Goal: Task Accomplishment & Management: Manage account settings

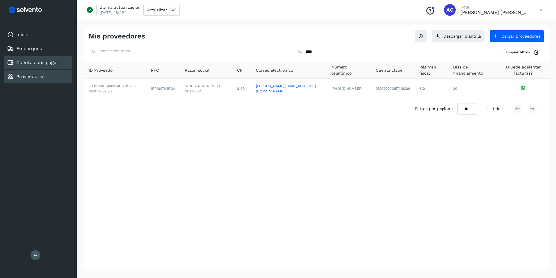
click at [63, 63] on div "Cuentas por pagar" at bounding box center [38, 62] width 68 height 13
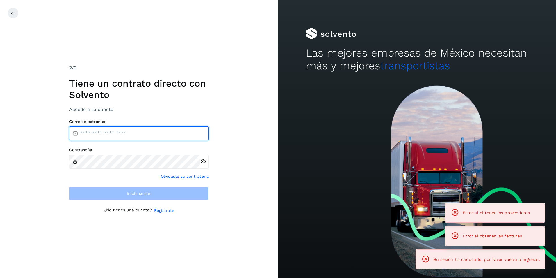
type input "**********"
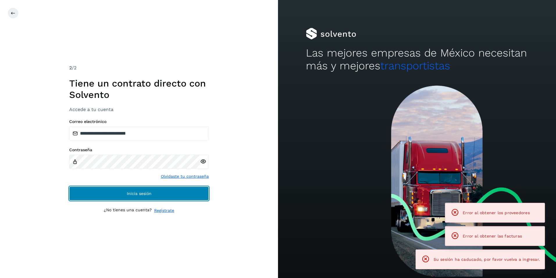
click at [139, 198] on button "Inicia sesión" at bounding box center [139, 193] width 140 height 14
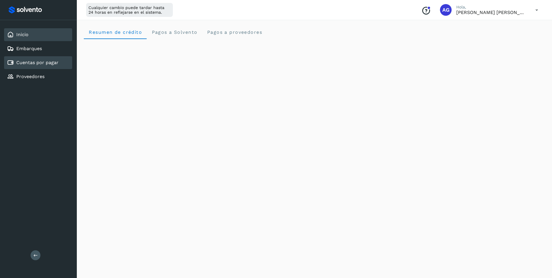
click at [38, 61] on link "Cuentas por pagar" at bounding box center [37, 63] width 42 height 6
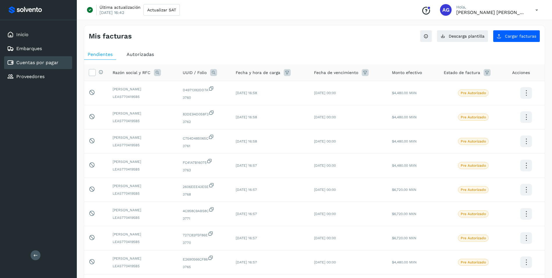
click at [156, 73] on icon at bounding box center [157, 72] width 7 height 7
click at [166, 97] on icon at bounding box center [165, 96] width 5 height 5
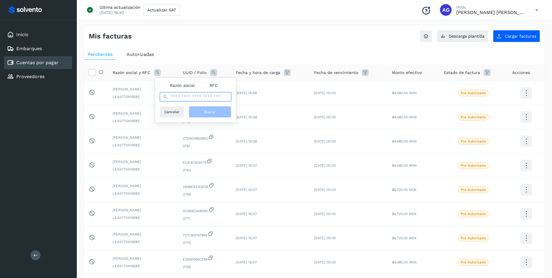
click at [168, 98] on input "text" at bounding box center [196, 96] width 72 height 9
type input "******"
click at [201, 112] on button "Buscar" at bounding box center [210, 112] width 42 height 12
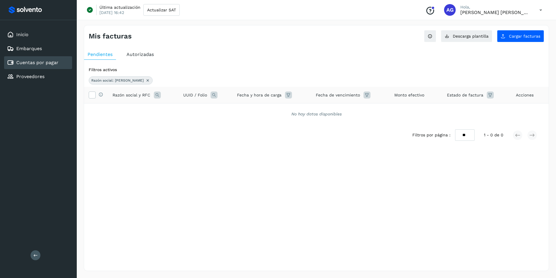
click at [146, 81] on icon at bounding box center [148, 80] width 5 height 5
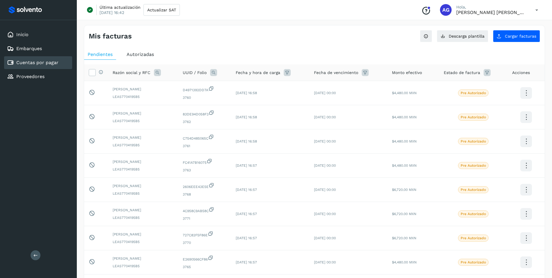
click at [252, 52] on ul "Pendientes Autorizadas" at bounding box center [314, 54] width 461 height 10
click at [101, 56] on span "Pendientes" at bounding box center [100, 55] width 25 height 6
click at [139, 54] on span "Autorizadas" at bounding box center [140, 55] width 27 height 6
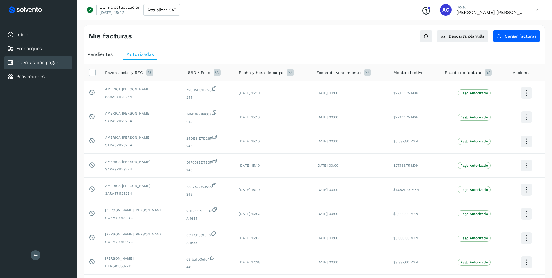
click at [150, 72] on icon at bounding box center [149, 72] width 7 height 7
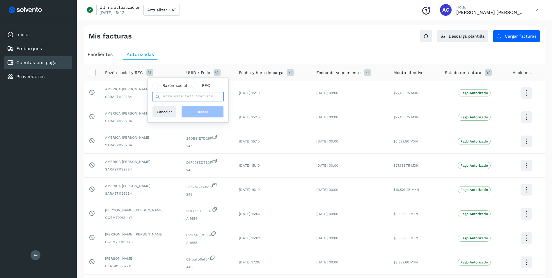
click at [190, 96] on input "text" at bounding box center [188, 96] width 72 height 9
type input "******"
click at [205, 112] on span "Buscar" at bounding box center [203, 111] width 12 height 5
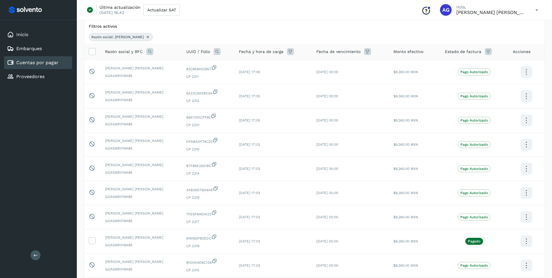
scroll to position [43, 0]
click at [55, 81] on div "Proveedores" at bounding box center [38, 76] width 68 height 13
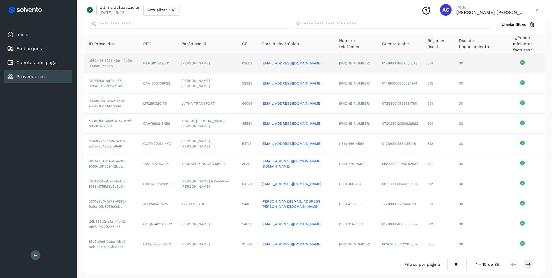
scroll to position [29, 0]
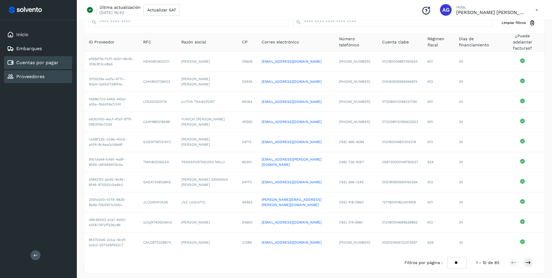
click at [42, 59] on div "Cuentas por pagar" at bounding box center [33, 62] width 52 height 7
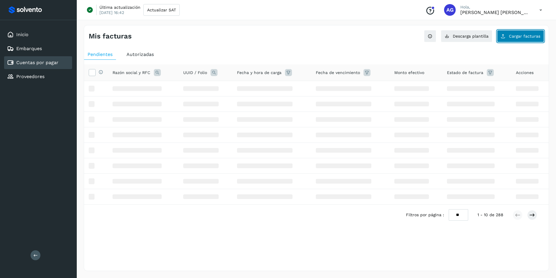
click at [531, 35] on span "Cargar facturas" at bounding box center [524, 36] width 31 height 4
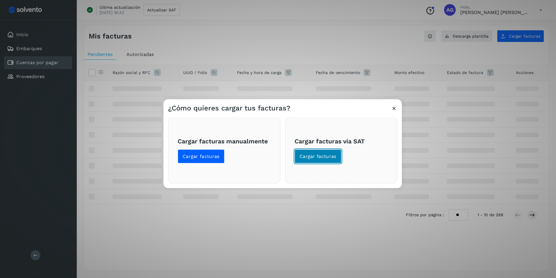
click at [320, 149] on button "Cargar facturas" at bounding box center [318, 156] width 47 height 14
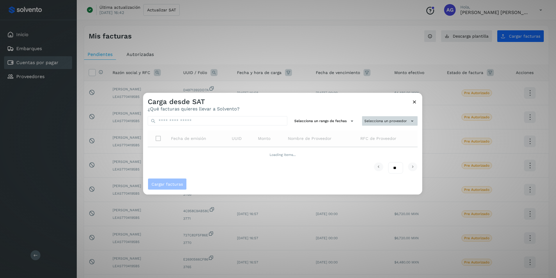
click at [382, 121] on button "Selecciona un proveedor" at bounding box center [390, 121] width 56 height 10
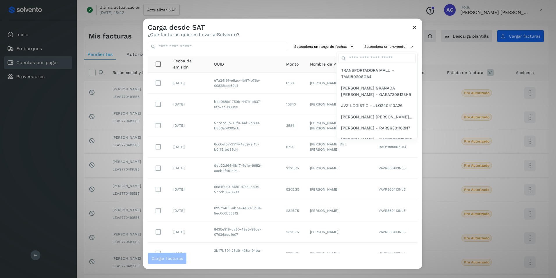
click at [371, 50] on div at bounding box center [421, 158] width 556 height 278
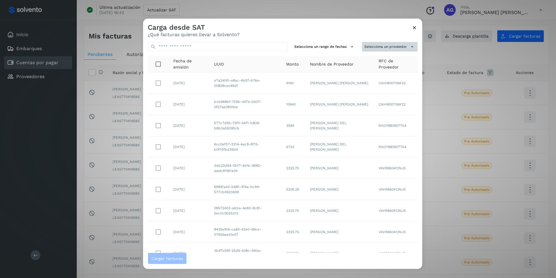
click at [368, 46] on button "Selecciona un proveedor" at bounding box center [390, 47] width 56 height 10
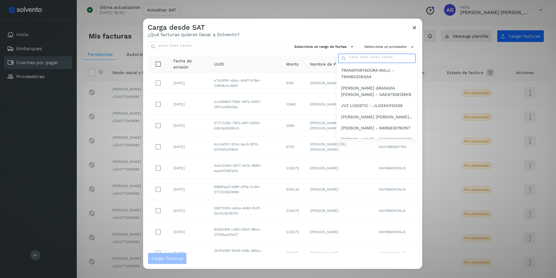
click at [364, 60] on input "text" at bounding box center [376, 58] width 77 height 9
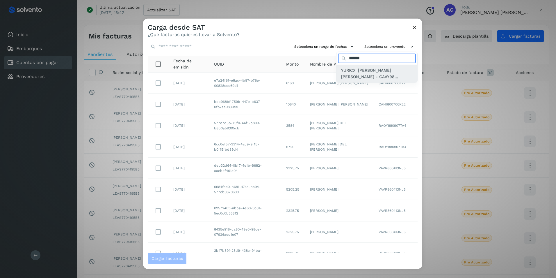
type input "*******"
click at [363, 77] on span "YURICXI [PERSON_NAME] [PERSON_NAME] - CAAY98..." at bounding box center [377, 73] width 72 height 13
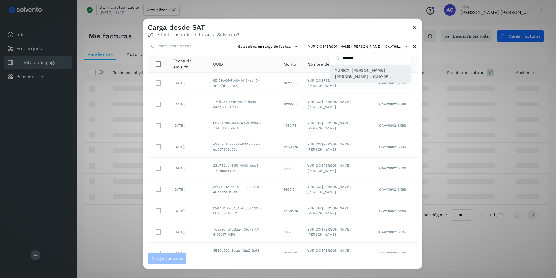
click at [355, 73] on span "YURICXI [PERSON_NAME] [PERSON_NAME] - CAAY98..." at bounding box center [371, 73] width 72 height 13
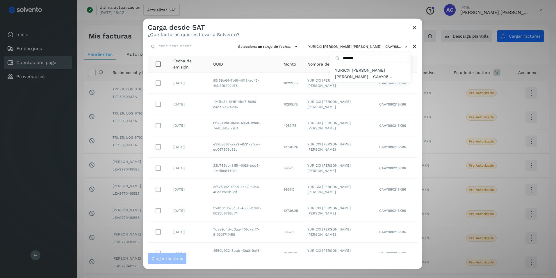
click at [281, 48] on div at bounding box center [421, 158] width 556 height 278
click at [283, 47] on button "Selecciona un rango de fechas" at bounding box center [268, 47] width 65 height 10
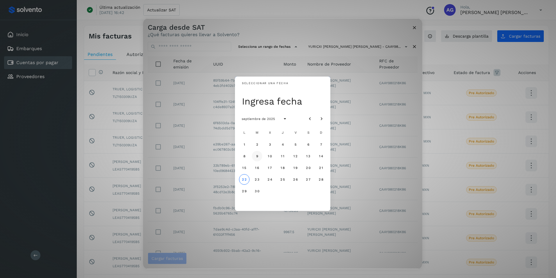
click at [255, 155] on button "9" at bounding box center [257, 155] width 10 height 10
click at [266, 156] on button "10" at bounding box center [270, 155] width 10 height 10
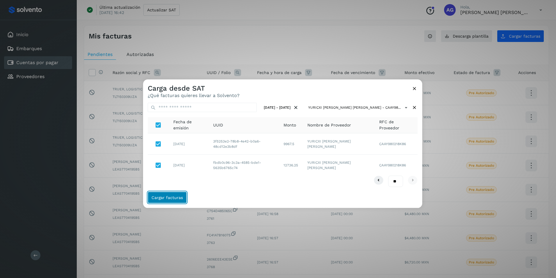
click at [159, 198] on span "Cargar facturas" at bounding box center [167, 197] width 31 height 4
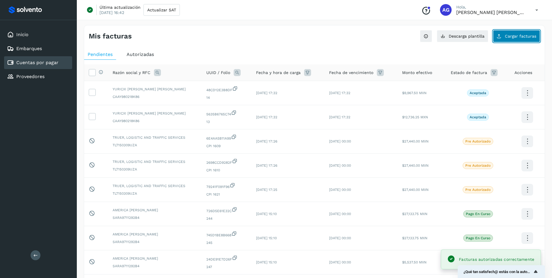
click at [527, 37] on span "Cargar facturas" at bounding box center [520, 36] width 31 height 4
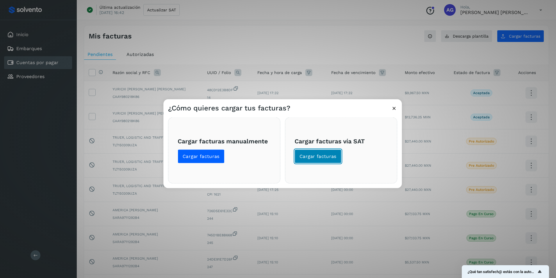
click at [324, 157] on span "Cargar facturas" at bounding box center [318, 156] width 37 height 6
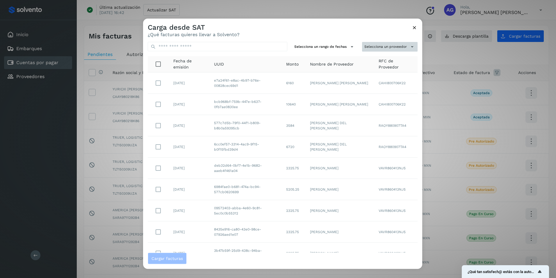
click at [375, 45] on button "Selecciona un proveedor" at bounding box center [390, 47] width 56 height 10
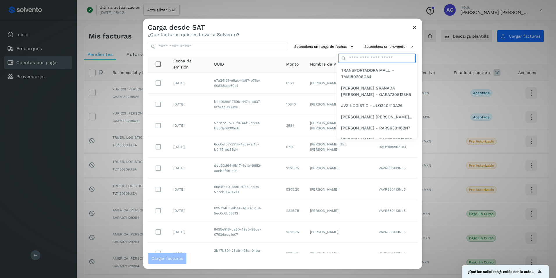
click at [370, 58] on input "text" at bounding box center [376, 58] width 77 height 9
type input "**"
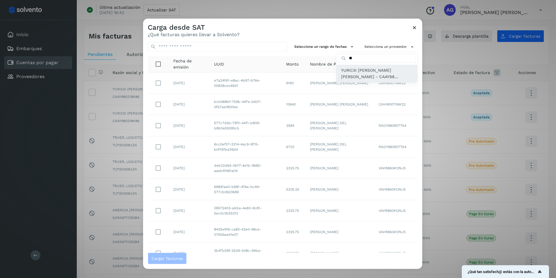
click at [352, 73] on span "YURICXI [PERSON_NAME] [PERSON_NAME] - CAAY98..." at bounding box center [377, 73] width 72 height 13
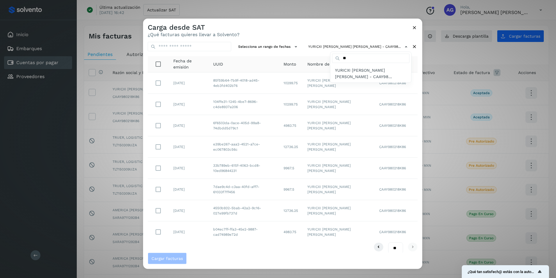
click at [296, 47] on div at bounding box center [421, 158] width 556 height 278
click at [296, 47] on button "Selecciona un rango de fechas" at bounding box center [268, 47] width 65 height 10
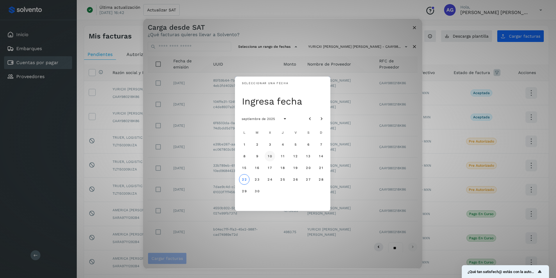
click at [268, 156] on button "10" at bounding box center [270, 155] width 10 height 10
click at [284, 155] on button "11" at bounding box center [283, 155] width 10 height 10
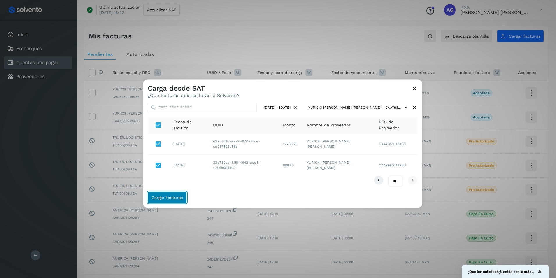
click at [170, 200] on button "Cargar facturas" at bounding box center [167, 197] width 39 height 12
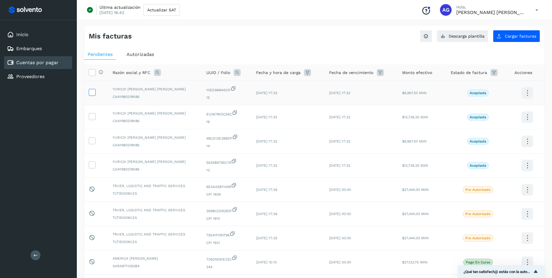
click at [93, 93] on icon at bounding box center [92, 92] width 6 height 6
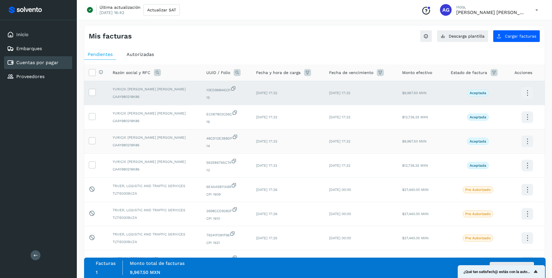
drag, startPoint x: 94, startPoint y: 118, endPoint x: 98, endPoint y: 142, distance: 24.6
click at [95, 121] on td at bounding box center [96, 117] width 24 height 24
click at [93, 143] on label at bounding box center [92, 140] width 7 height 7
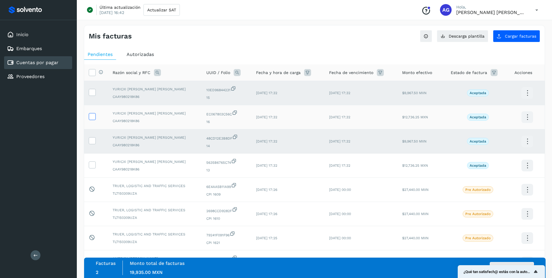
click at [91, 120] on label at bounding box center [92, 116] width 7 height 7
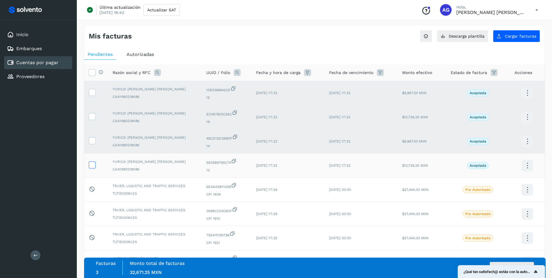
click at [94, 163] on icon at bounding box center [92, 164] width 6 height 6
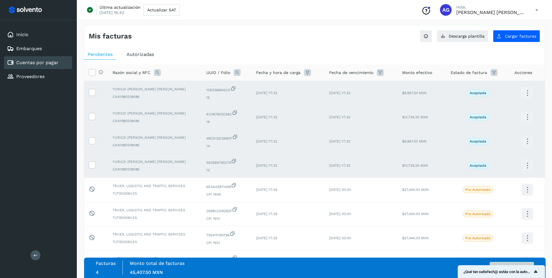
click at [514, 262] on button "Autorizar facturas" at bounding box center [512, 268] width 44 height 12
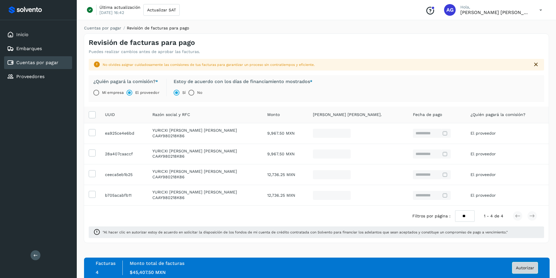
click at [532, 268] on span "Autorizar" at bounding box center [525, 267] width 18 height 4
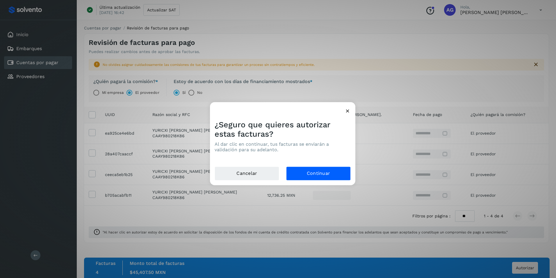
click at [356, 181] on div "¿Seguro que quieres autorizar estas facturas? Al dar clic en continuar, tus fac…" at bounding box center [278, 139] width 556 height 278
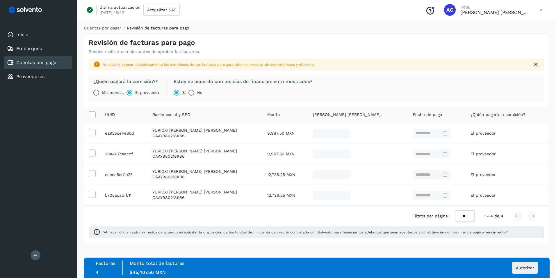
click at [522, 261] on div "Facturas 4 Monto total de facturas Monto $45,407.50 MXN Autorizar" at bounding box center [317, 267] width 443 height 15
click at [524, 266] on span "Autorizar" at bounding box center [525, 267] width 18 height 4
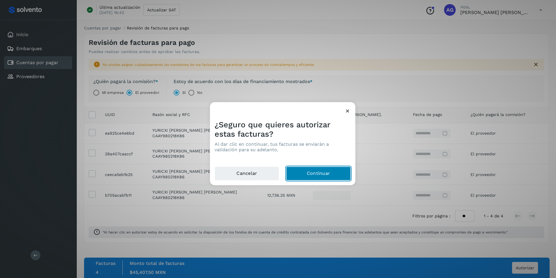
click at [324, 175] on button "Continuar" at bounding box center [318, 173] width 65 height 14
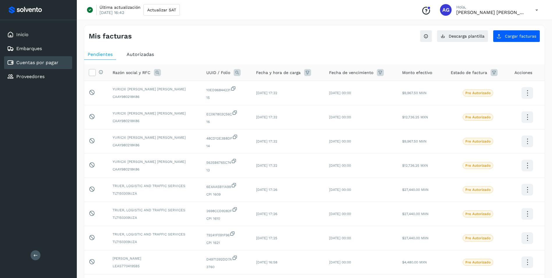
click at [135, 54] on span "Autorizadas" at bounding box center [140, 55] width 27 height 6
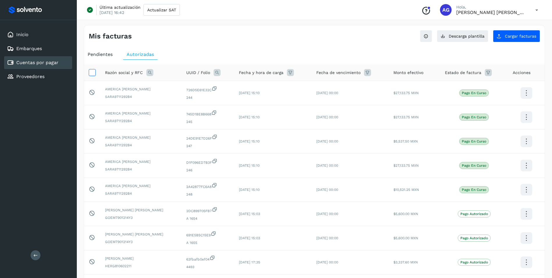
click at [95, 70] on label at bounding box center [92, 72] width 7 height 7
click at [95, 72] on label at bounding box center [92, 72] width 7 height 7
click at [149, 75] on icon at bounding box center [149, 72] width 7 height 7
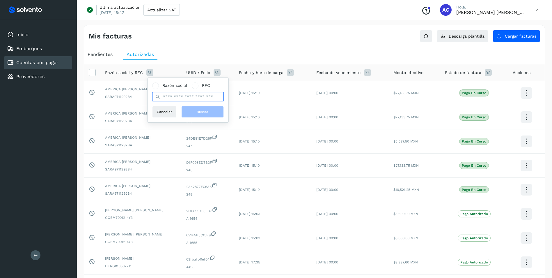
drag, startPoint x: 168, startPoint y: 93, endPoint x: 169, endPoint y: 97, distance: 3.3
click at [169, 97] on input "text" at bounding box center [188, 96] width 72 height 9
type input "*****"
click at [195, 108] on button "Buscar" at bounding box center [202, 112] width 42 height 12
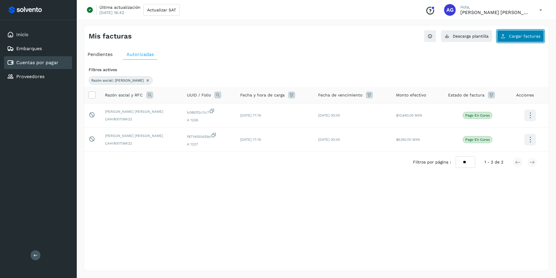
click at [508, 38] on button "Cargar facturas" at bounding box center [520, 36] width 47 height 12
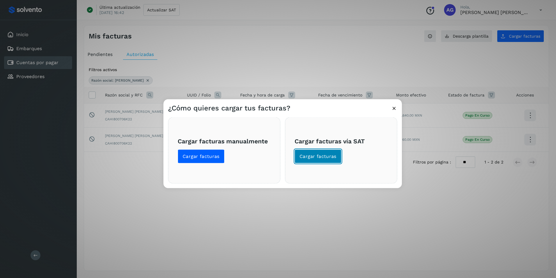
click at [311, 153] on span "Cargar facturas" at bounding box center [318, 156] width 37 height 6
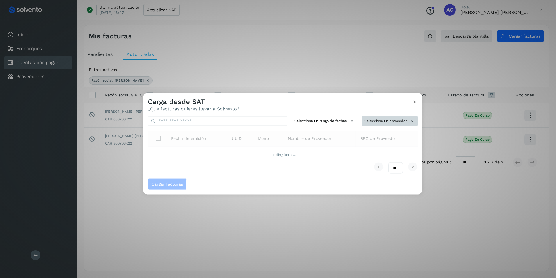
click at [392, 120] on button "Selecciona un proveedor" at bounding box center [390, 121] width 56 height 10
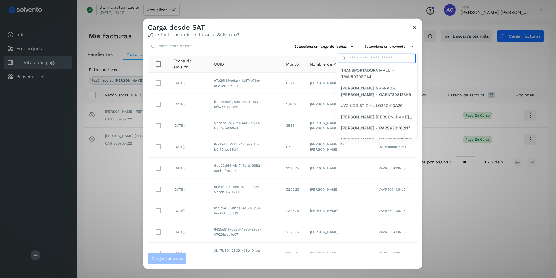
click at [361, 56] on input "text" at bounding box center [376, 58] width 77 height 9
type input "*"
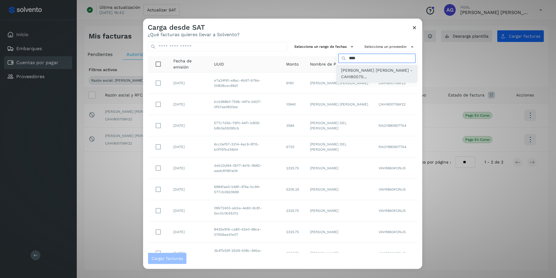
type input "****"
click at [357, 74] on span "[PERSON_NAME] [PERSON_NAME] - CAHI80070..." at bounding box center [377, 73] width 72 height 13
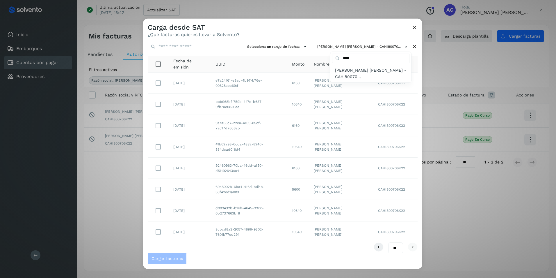
click at [295, 47] on div at bounding box center [421, 158] width 556 height 278
click at [295, 47] on button "Selecciona un rango de fechas" at bounding box center [277, 47] width 65 height 10
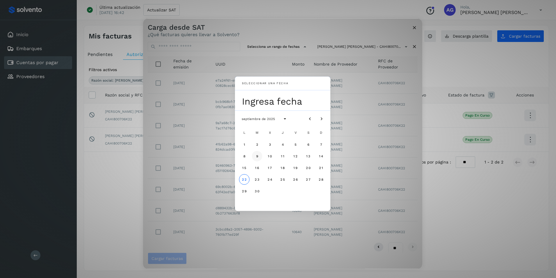
drag, startPoint x: 255, startPoint y: 155, endPoint x: 261, endPoint y: 156, distance: 6.2
click at [255, 155] on button "9" at bounding box center [257, 155] width 10 height 10
click at [269, 157] on span "10" at bounding box center [270, 156] width 4 height 4
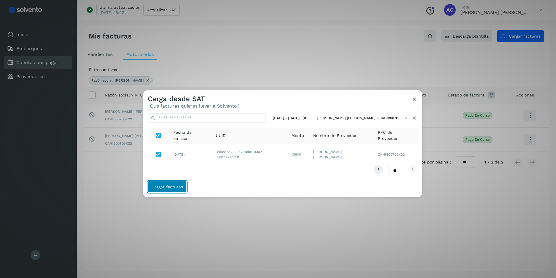
click at [173, 186] on span "Cargar facturas" at bounding box center [167, 187] width 31 height 4
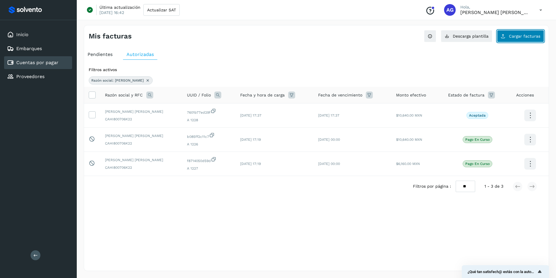
click at [523, 40] on button "Cargar facturas" at bounding box center [520, 36] width 47 height 12
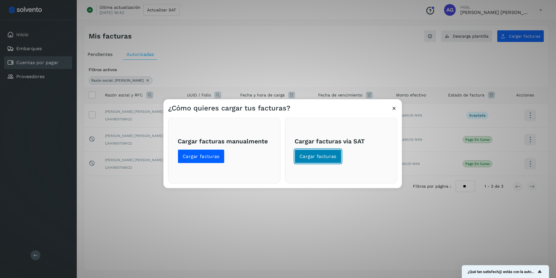
click at [320, 159] on span "Cargar facturas" at bounding box center [318, 156] width 37 height 6
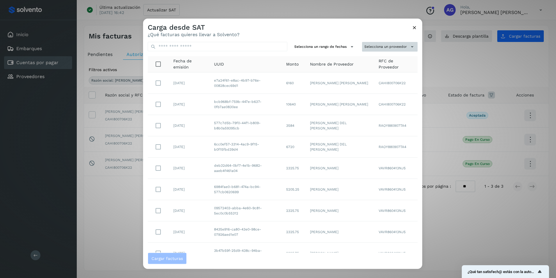
click at [374, 47] on button "Selecciona un proveedor" at bounding box center [390, 47] width 56 height 10
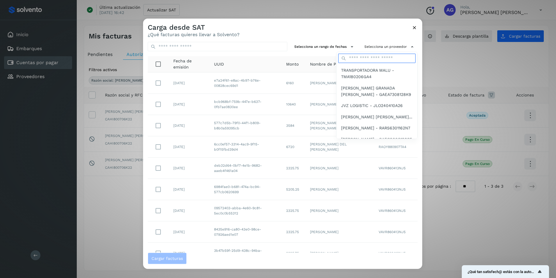
click at [375, 57] on input "text" at bounding box center [376, 58] width 77 height 9
type input "***"
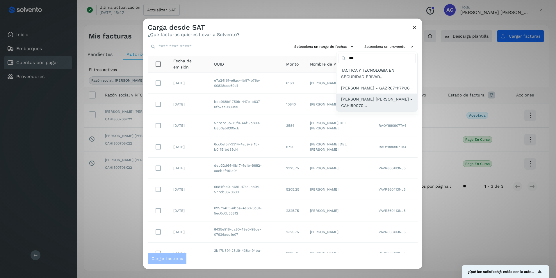
click at [376, 101] on div "[PERSON_NAME] [PERSON_NAME] - CAHI80070..." at bounding box center [377, 102] width 81 height 18
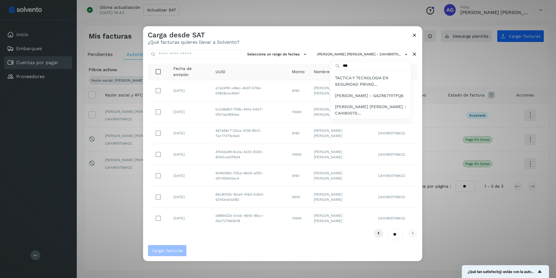
click at [298, 52] on div at bounding box center [421, 165] width 556 height 278
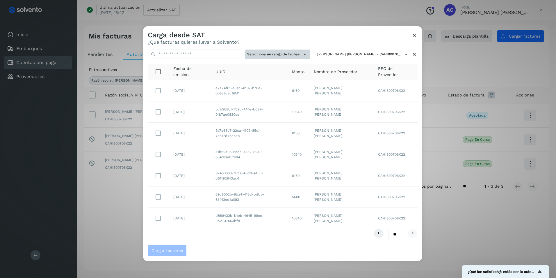
click at [293, 54] on button "Selecciona un rango de fechas" at bounding box center [277, 54] width 65 height 10
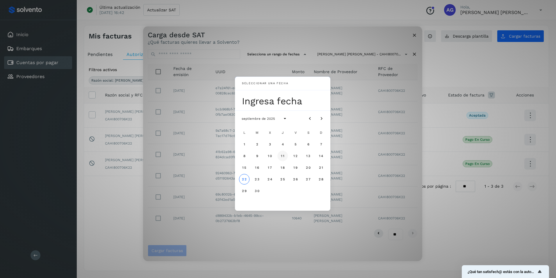
click at [283, 156] on span "11" at bounding box center [283, 156] width 4 height 4
click at [300, 155] on button "12" at bounding box center [295, 155] width 10 height 10
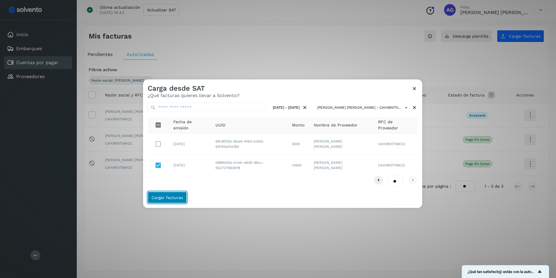
click at [177, 199] on span "Cargar facturas" at bounding box center [167, 197] width 31 height 4
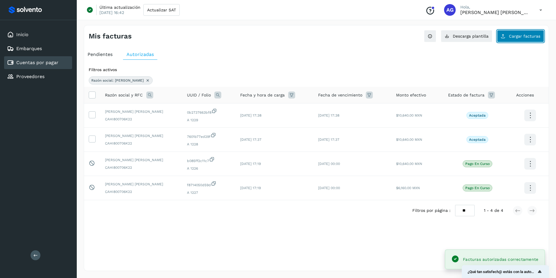
click at [516, 37] on span "Cargar facturas" at bounding box center [524, 36] width 31 height 4
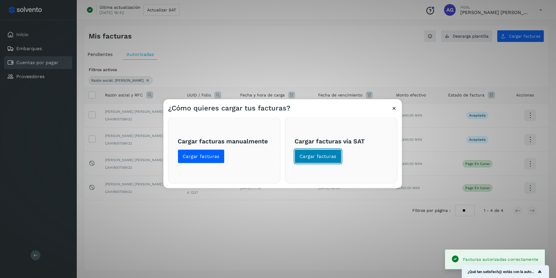
click at [309, 161] on button "Cargar facturas" at bounding box center [318, 156] width 47 height 14
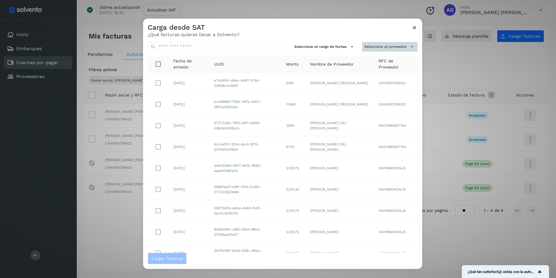
click at [370, 42] on button "Selecciona un proveedor" at bounding box center [390, 47] width 56 height 10
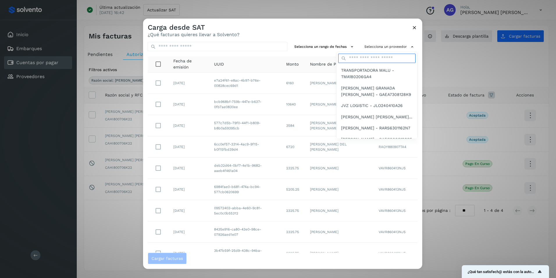
click at [365, 61] on input "text" at bounding box center [376, 58] width 77 height 9
type input "***"
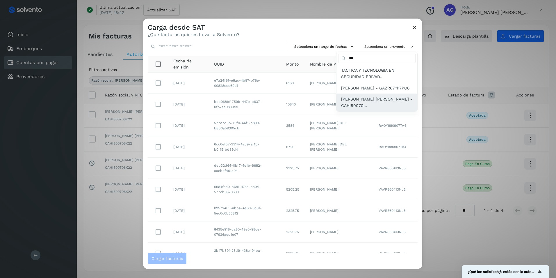
click at [367, 105] on span "[PERSON_NAME] [PERSON_NAME] - CAHI80070..." at bounding box center [377, 102] width 72 height 13
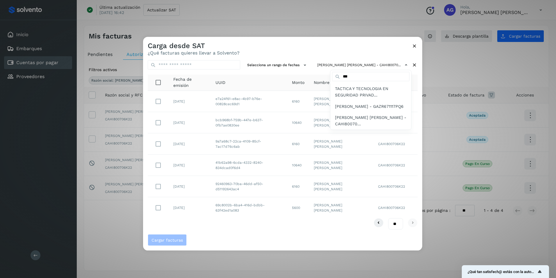
click at [299, 64] on div at bounding box center [421, 176] width 556 height 278
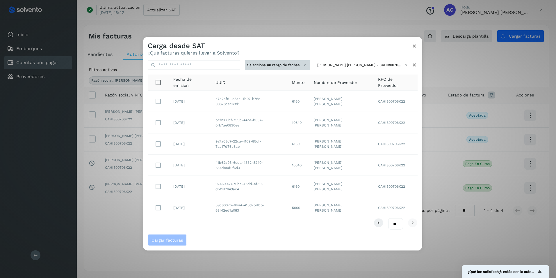
click at [298, 66] on button "Selecciona un rango de fechas" at bounding box center [277, 65] width 65 height 10
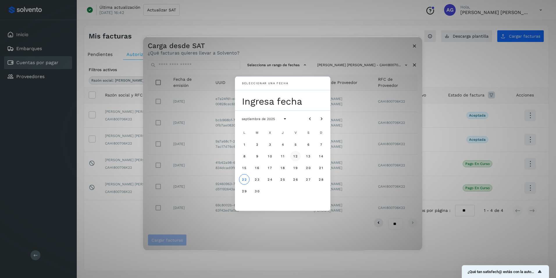
drag, startPoint x: 284, startPoint y: 155, endPoint x: 293, endPoint y: 155, distance: 8.5
click at [285, 155] on button "11" at bounding box center [283, 155] width 10 height 10
click at [295, 155] on span "12" at bounding box center [295, 156] width 4 height 4
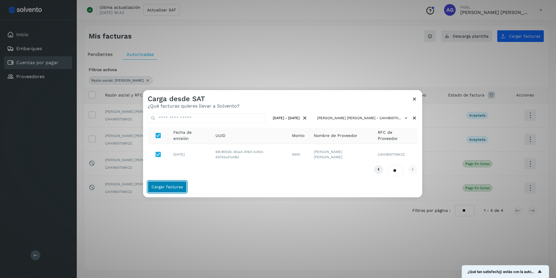
click at [173, 186] on span "Cargar facturas" at bounding box center [167, 187] width 31 height 4
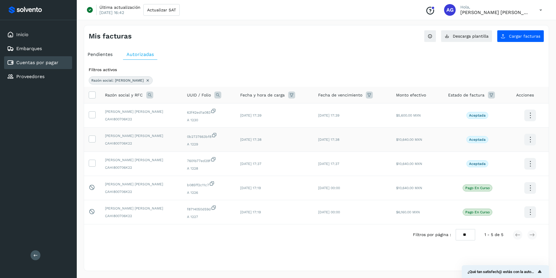
drag, startPoint x: 90, startPoint y: 114, endPoint x: 97, endPoint y: 138, distance: 24.7
click at [90, 116] on icon at bounding box center [92, 114] width 6 height 6
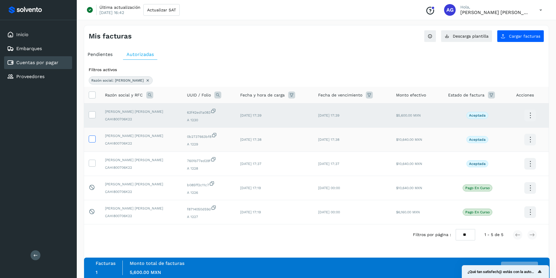
click at [91, 140] on icon at bounding box center [92, 138] width 6 height 6
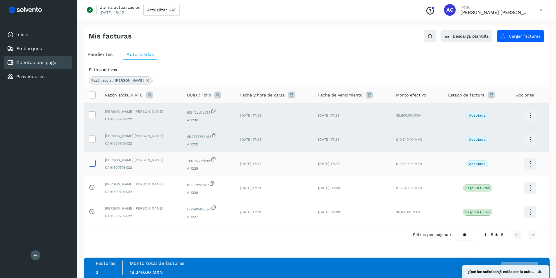
click at [93, 161] on icon at bounding box center [92, 162] width 6 height 6
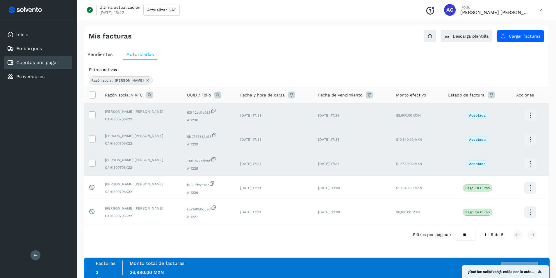
click at [146, 81] on icon at bounding box center [148, 80] width 5 height 5
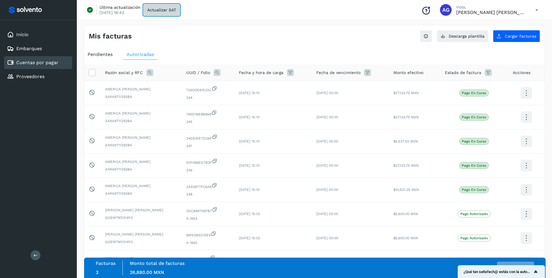
click at [161, 11] on span "Actualizar SAT" at bounding box center [161, 10] width 29 height 4
click at [94, 54] on span "Pendientes" at bounding box center [100, 55] width 25 height 6
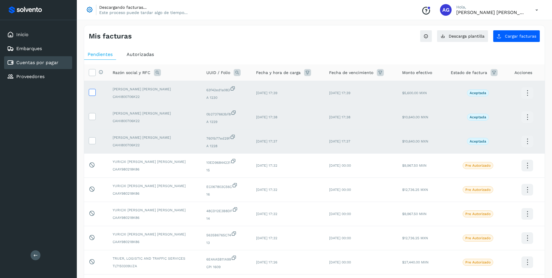
click at [94, 93] on icon at bounding box center [92, 92] width 6 height 6
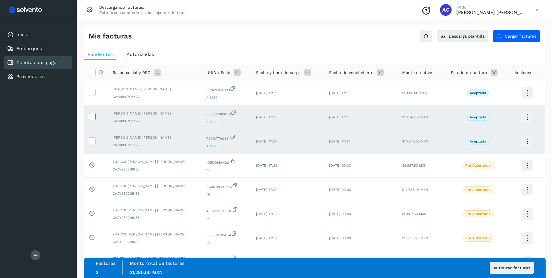
click at [91, 115] on icon at bounding box center [92, 116] width 6 height 6
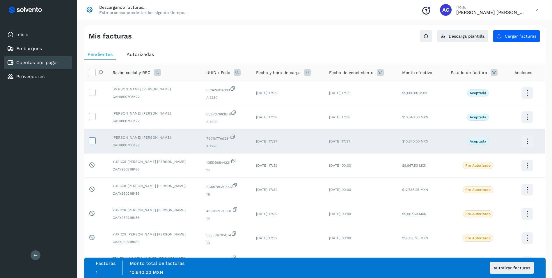
click at [92, 141] on icon at bounding box center [92, 140] width 6 height 6
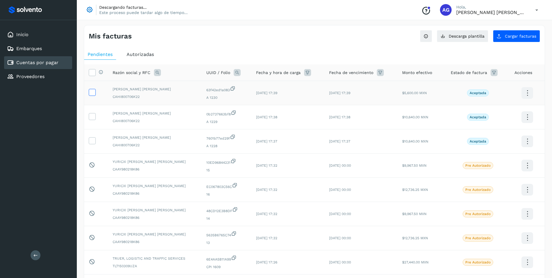
click at [93, 93] on icon at bounding box center [92, 92] width 6 height 6
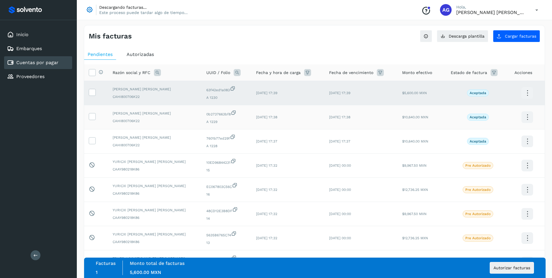
drag, startPoint x: 91, startPoint y: 117, endPoint x: 92, endPoint y: 129, distance: 11.7
click at [91, 117] on icon at bounding box center [92, 116] width 6 height 6
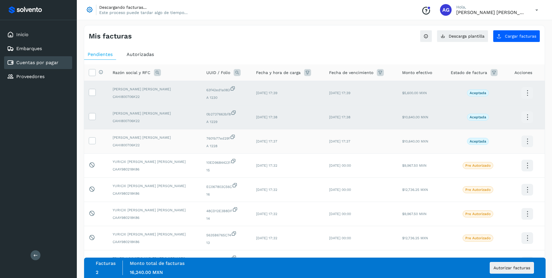
drag, startPoint x: 92, startPoint y: 141, endPoint x: 98, endPoint y: 143, distance: 6.4
click at [93, 141] on icon at bounding box center [92, 140] width 6 height 6
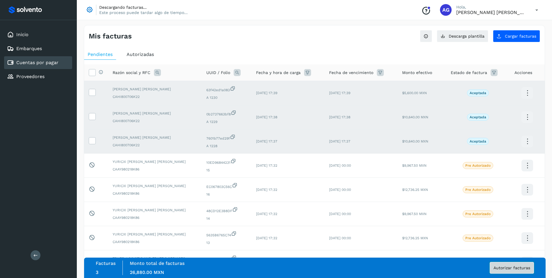
click at [504, 267] on span "Autorizar facturas" at bounding box center [512, 267] width 37 height 4
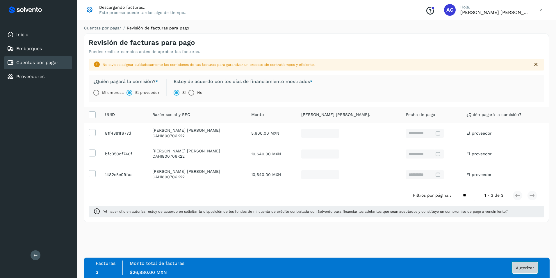
click at [528, 268] on span "Autorizar" at bounding box center [525, 267] width 18 height 4
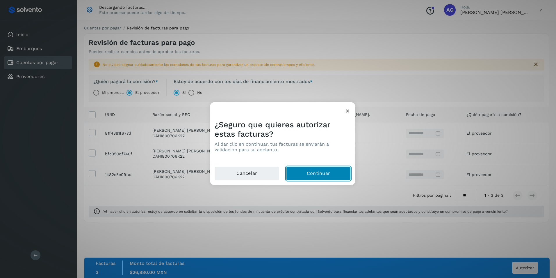
click at [329, 168] on button "Continuar" at bounding box center [318, 173] width 65 height 14
